Goal: Transaction & Acquisition: Obtain resource

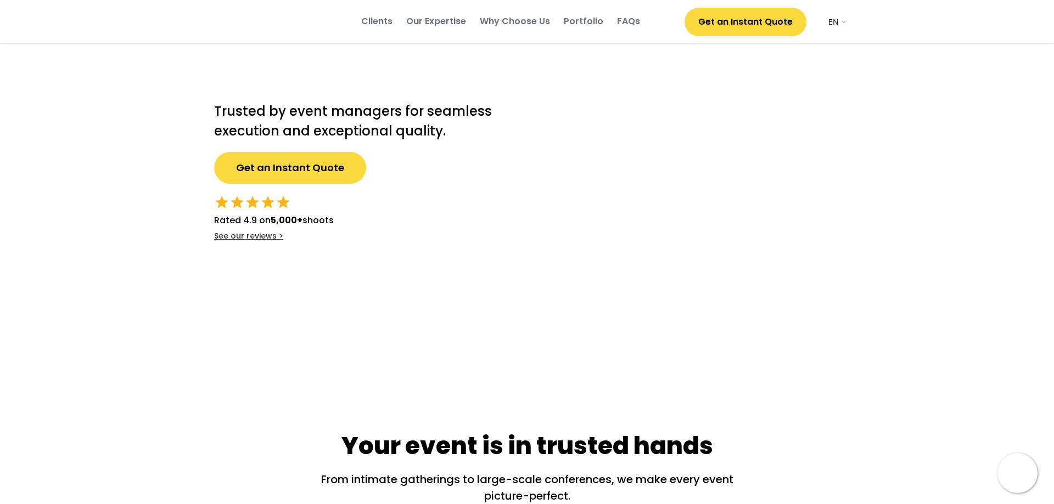
select select ""en""
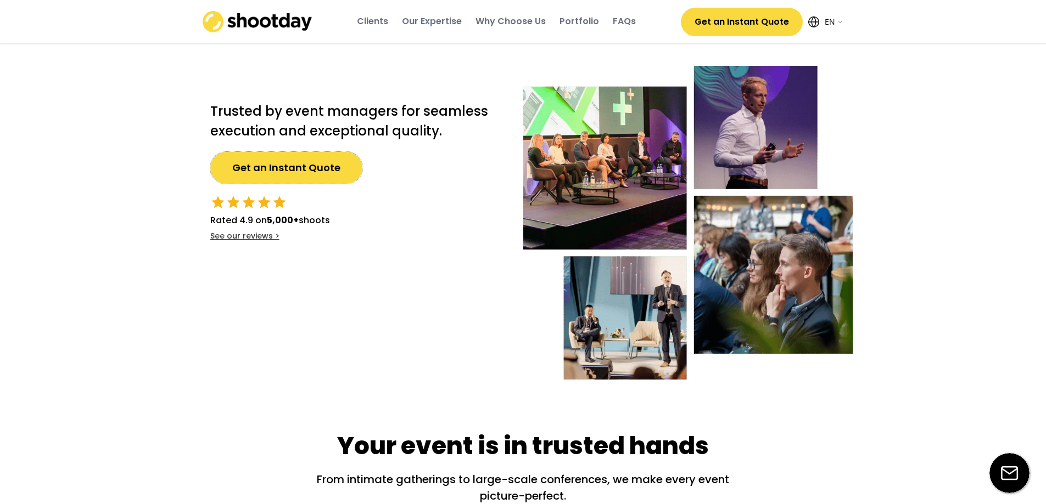
click at [316, 162] on button "Get an Instant Quote" at bounding box center [286, 168] width 152 height 32
